Goal: Navigation & Orientation: Find specific page/section

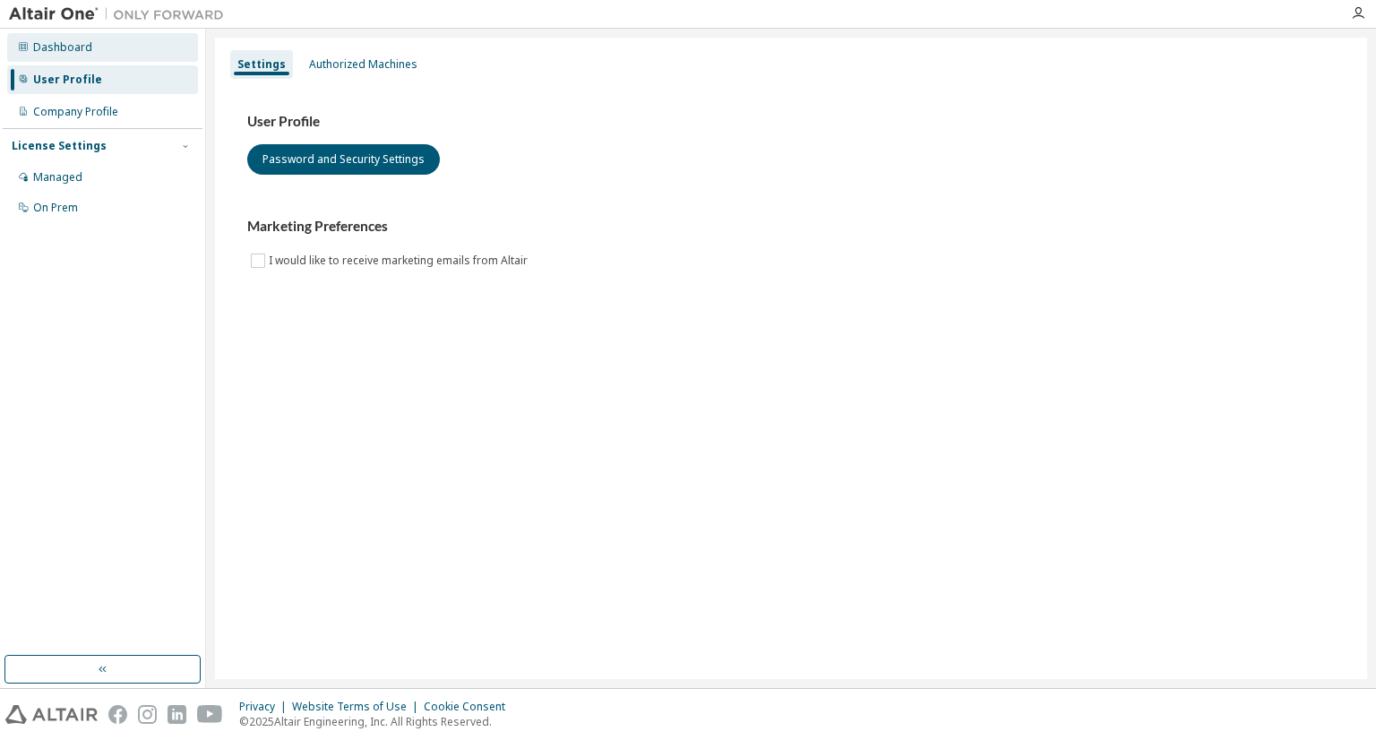
click at [150, 38] on div "Dashboard" at bounding box center [102, 47] width 191 height 29
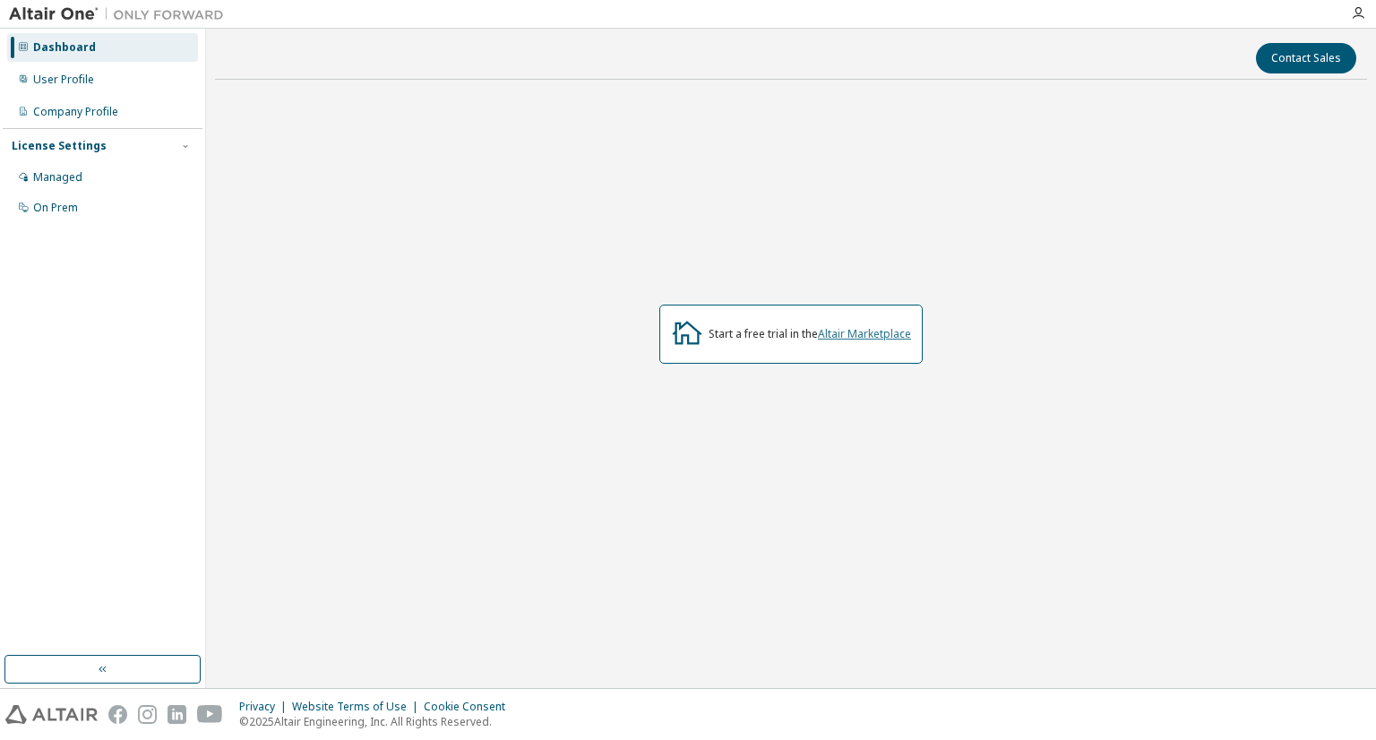
click at [861, 335] on link "Altair Marketplace" at bounding box center [864, 333] width 93 height 15
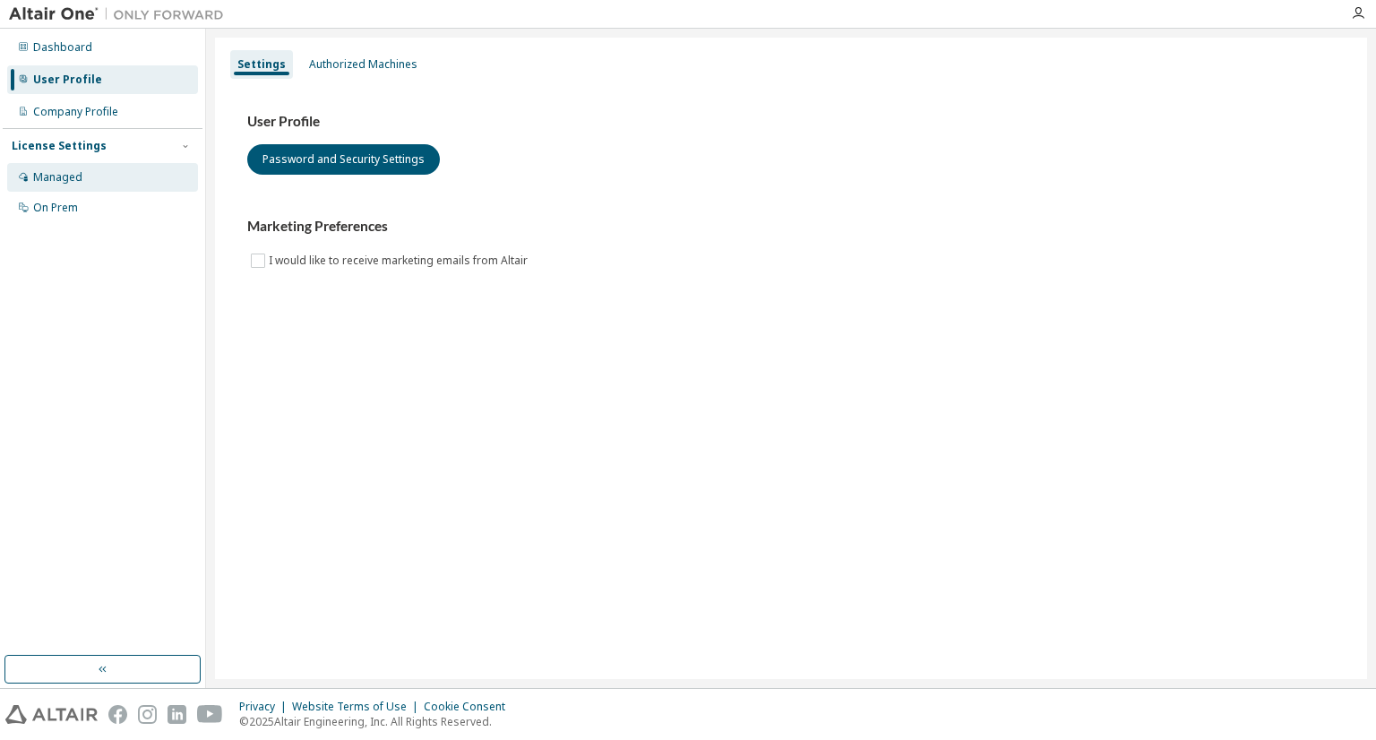
click at [136, 185] on div "Managed" at bounding box center [102, 177] width 191 height 29
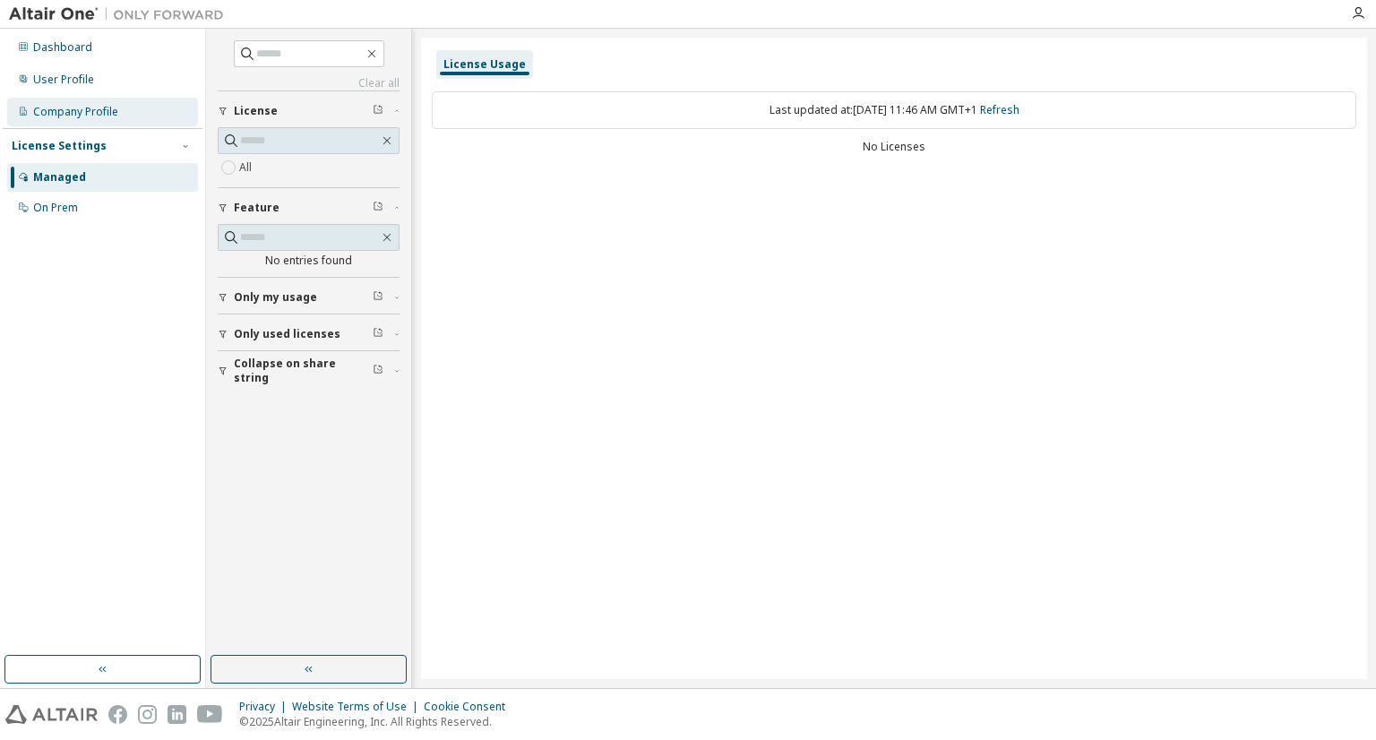
click at [147, 108] on div "Company Profile" at bounding box center [102, 112] width 191 height 29
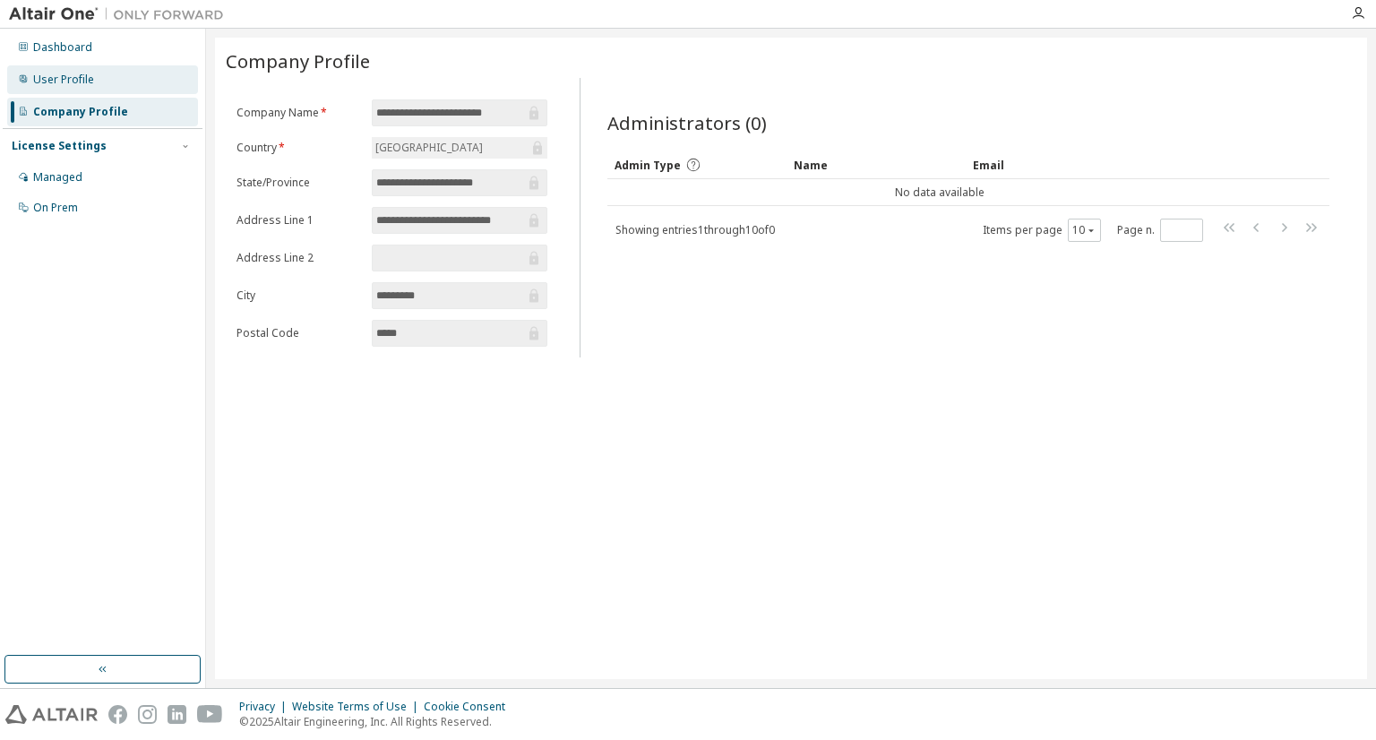
click at [159, 70] on div "User Profile" at bounding box center [102, 79] width 191 height 29
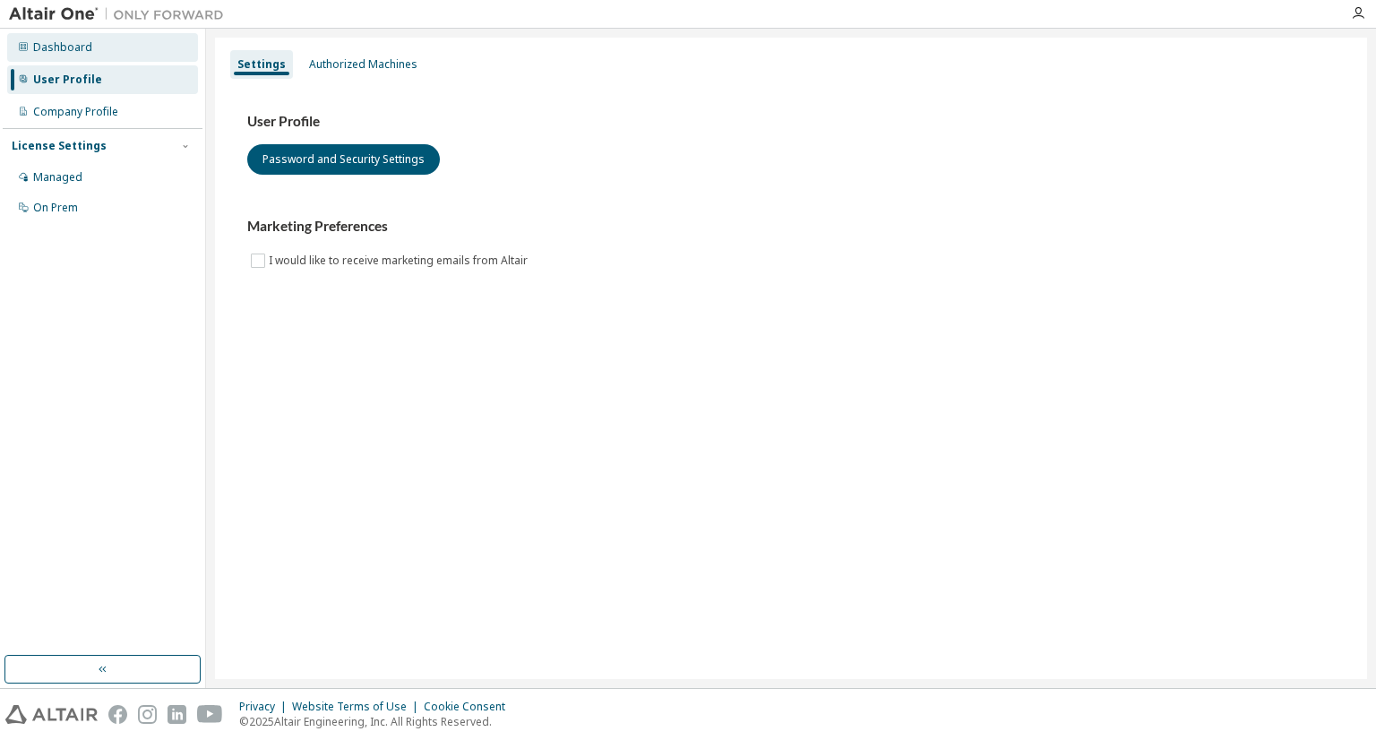
click at [168, 44] on div "Dashboard" at bounding box center [102, 47] width 191 height 29
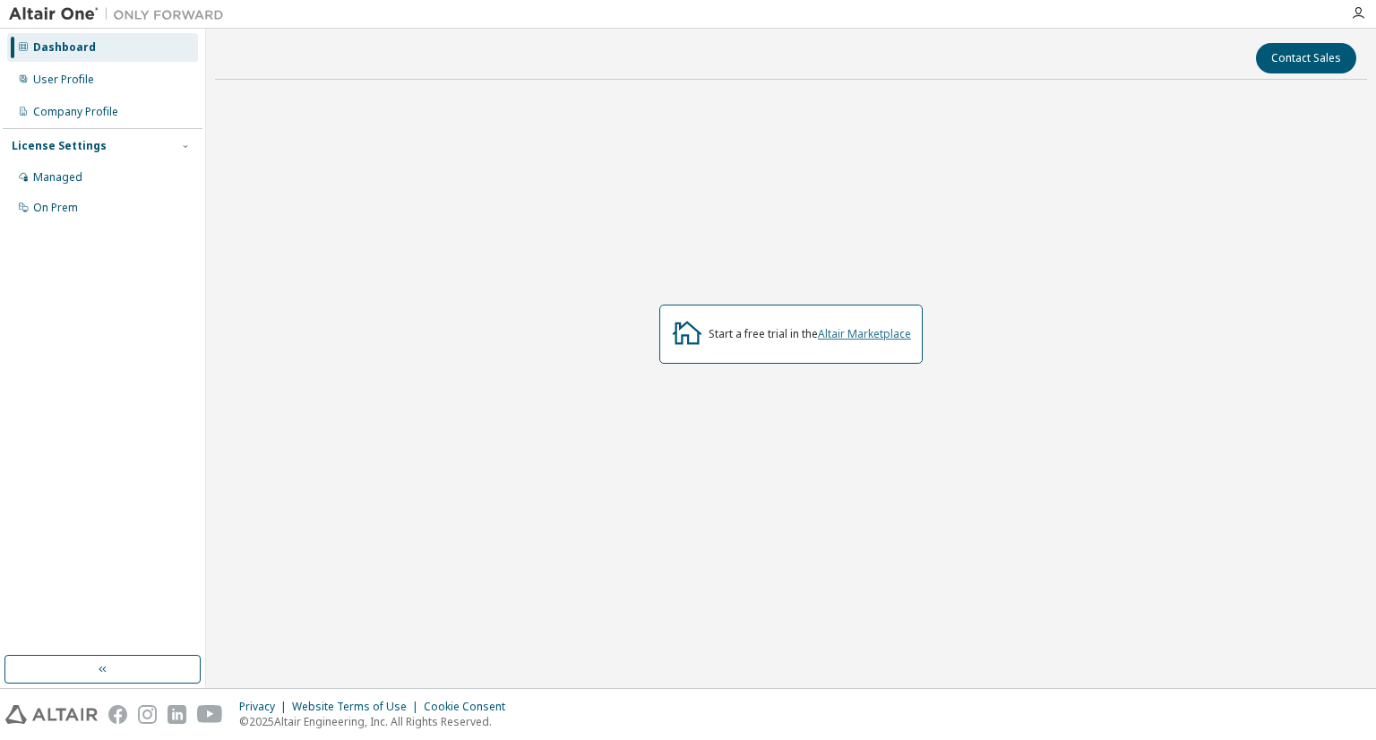
click at [867, 331] on link "Altair Marketplace" at bounding box center [864, 333] width 93 height 15
